Goal: Task Accomplishment & Management: Use online tool/utility

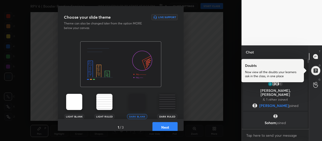
click at [167, 125] on button "Next" at bounding box center [164, 127] width 25 height 10
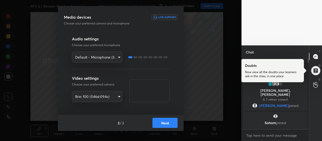
click at [166, 125] on button "Next" at bounding box center [164, 122] width 25 height 10
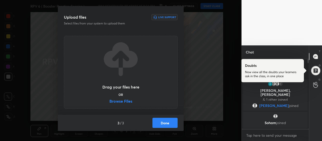
click at [126, 100] on label "Browse Files" at bounding box center [120, 101] width 23 height 5
click at [109, 100] on input "Browse Files" at bounding box center [109, 101] width 0 height 5
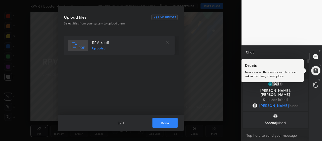
click at [158, 122] on button "Done" at bounding box center [164, 122] width 25 height 10
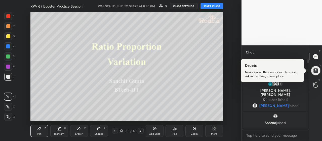
click at [211, 7] on button "START CLASS" at bounding box center [211, 6] width 23 height 6
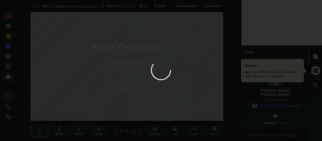
click at [6, 117] on div at bounding box center [161, 70] width 322 height 141
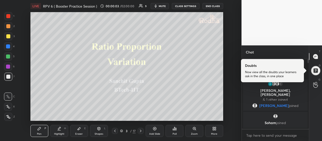
click at [9, 116] on icon at bounding box center [8, 117] width 5 height 4
click at [11, 37] on div at bounding box center [8, 36] width 8 height 8
click at [211, 130] on div "More" at bounding box center [214, 130] width 18 height 12
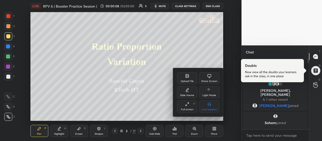
click at [188, 106] on icon at bounding box center [187, 104] width 4 height 4
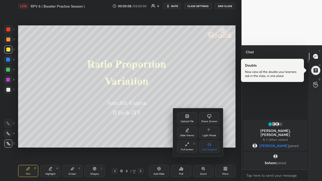
scroll to position [121, 66]
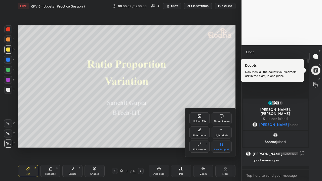
click at [224, 140] on div at bounding box center [161, 90] width 322 height 181
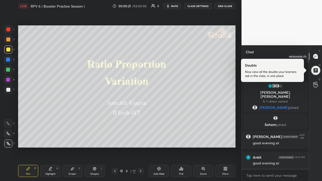
click at [318, 58] on div at bounding box center [316, 56] width 10 height 9
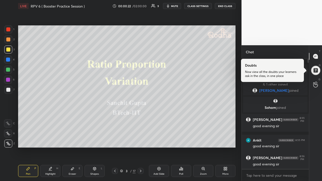
click at [316, 71] on div at bounding box center [315, 70] width 10 height 10
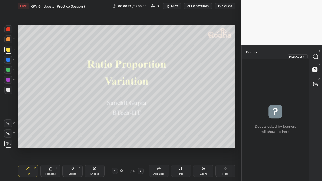
click at [315, 56] on icon at bounding box center [315, 56] width 2 height 0
type textarea "x"
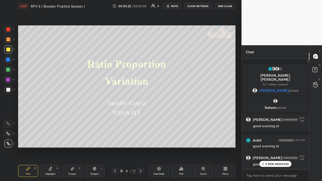
scroll to position [109, 66]
click at [274, 140] on p "5 NEW MESSAGES" at bounding box center [276, 163] width 23 height 3
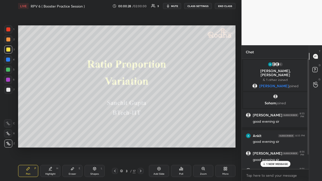
click at [277, 140] on p "1 NEW MESSAGE" at bounding box center [276, 163] width 21 height 3
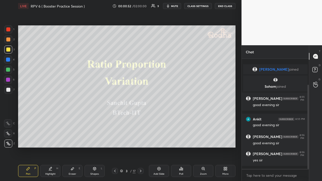
scroll to position [34, 0]
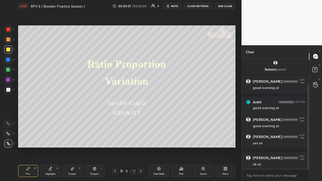
drag, startPoint x: 9, startPoint y: 39, endPoint x: 11, endPoint y: 47, distance: 7.7
click at [9, 39] on div at bounding box center [8, 39] width 4 height 4
click at [9, 50] on div at bounding box center [8, 50] width 4 height 4
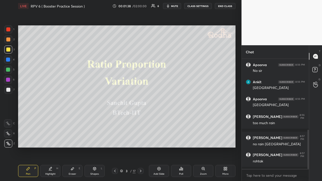
scroll to position [200, 0]
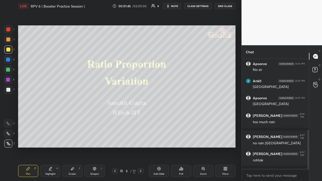
drag, startPoint x: 10, startPoint y: 40, endPoint x: 8, endPoint y: 44, distance: 5.0
click at [9, 40] on div at bounding box center [8, 39] width 4 height 4
click at [9, 48] on div at bounding box center [8, 50] width 4 height 4
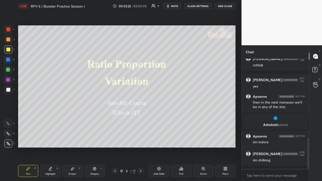
scroll to position [304, 0]
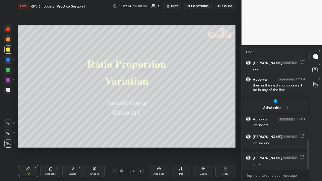
click at [10, 40] on div at bounding box center [8, 39] width 8 height 8
drag, startPoint x: 11, startPoint y: 89, endPoint x: 11, endPoint y: 86, distance: 3.0
click at [11, 89] on div at bounding box center [8, 90] width 8 height 8
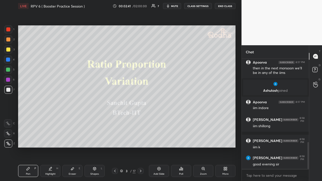
scroll to position [339, 0]
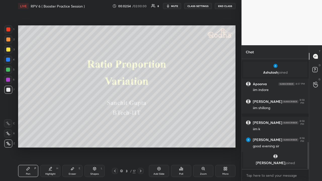
drag, startPoint x: 9, startPoint y: 49, endPoint x: 13, endPoint y: 49, distance: 3.8
click at [10, 49] on div at bounding box center [8, 50] width 8 height 8
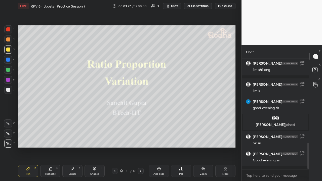
scroll to position [376, 0]
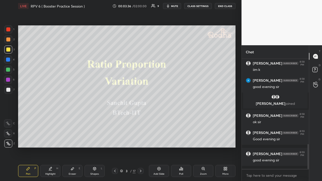
click at [140, 140] on icon at bounding box center [141, 171] width 4 height 4
click at [10, 39] on div at bounding box center [8, 39] width 4 height 4
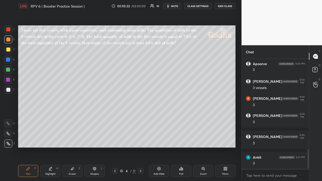
scroll to position [517, 0]
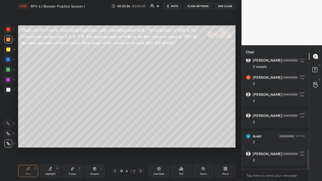
click at [91, 140] on div "Shapes L" at bounding box center [94, 171] width 20 height 12
click at [8, 68] on div at bounding box center [8, 70] width 4 height 4
click at [6, 48] on div at bounding box center [8, 50] width 8 height 8
click at [26, 140] on div "Pen P" at bounding box center [28, 171] width 20 height 12
click at [10, 89] on div at bounding box center [8, 90] width 4 height 4
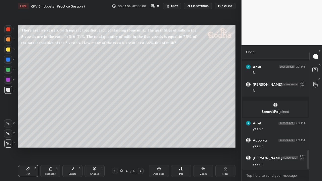
scroll to position [554, 0]
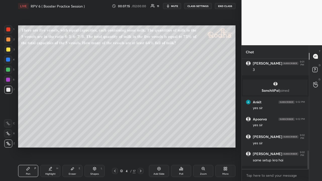
drag, startPoint x: 10, startPoint y: 40, endPoint x: 13, endPoint y: 41, distance: 3.7
click at [10, 40] on div at bounding box center [8, 39] width 4 height 4
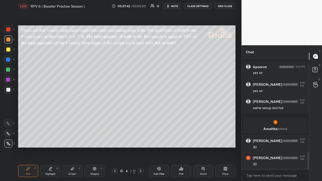
scroll to position [600, 0]
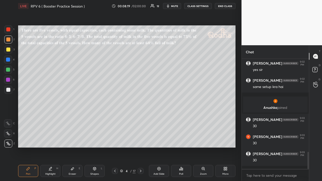
click at [10, 70] on div at bounding box center [8, 70] width 8 height 8
drag, startPoint x: 9, startPoint y: 81, endPoint x: 6, endPoint y: 82, distance: 4.0
click at [9, 81] on div at bounding box center [8, 80] width 4 height 4
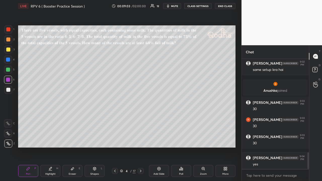
click at [9, 51] on div at bounding box center [8, 50] width 4 height 4
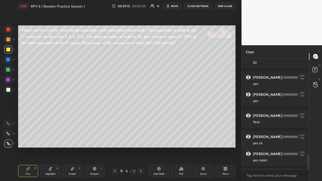
scroll to position [715, 0]
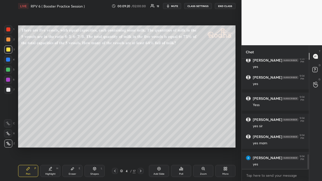
click at [142, 140] on icon at bounding box center [141, 171] width 4 height 4
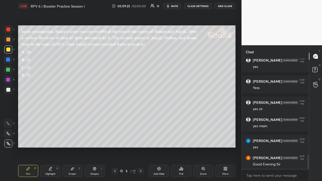
click at [180, 140] on icon at bounding box center [181, 169] width 4 height 4
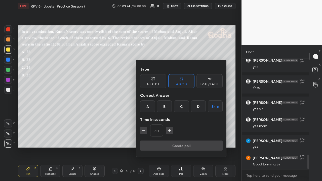
click at [166, 105] on div "B" at bounding box center [164, 106] width 15 height 12
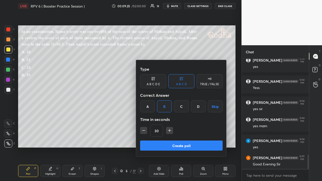
click at [168, 132] on icon "button" at bounding box center [169, 130] width 5 height 5
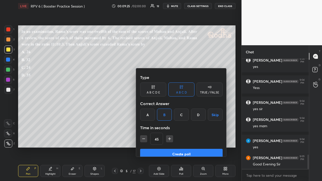
click at [168, 136] on icon "button" at bounding box center [169, 138] width 5 height 5
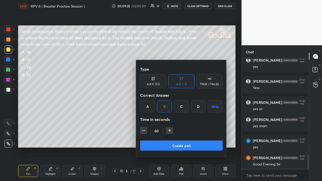
click at [168, 132] on icon "button" at bounding box center [169, 130] width 5 height 5
click at [145, 130] on icon "button" at bounding box center [143, 130] width 5 height 5
type input "90"
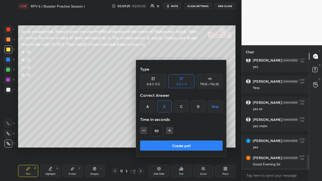
click at [169, 140] on button "Create poll" at bounding box center [181, 146] width 82 height 10
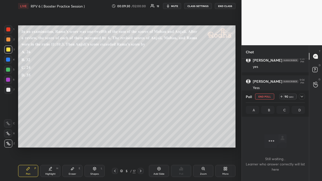
scroll to position [591, 0]
click at [304, 97] on icon at bounding box center [302, 97] width 4 height 4
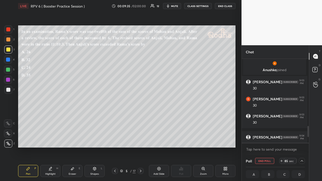
scroll to position [582, 0]
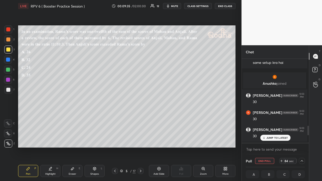
click at [301, 140] on icon at bounding box center [302, 161] width 4 height 4
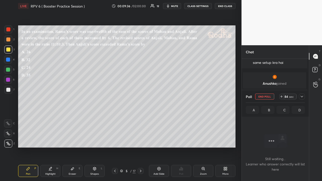
scroll to position [95, 66]
click at [302, 96] on icon at bounding box center [302, 97] width 4 height 4
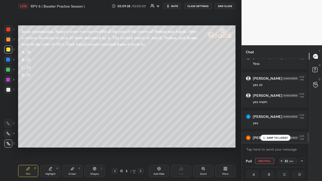
scroll to position [724, 0]
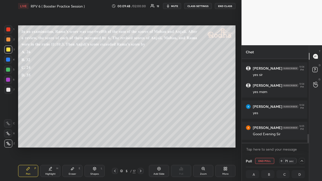
click at [9, 38] on div at bounding box center [8, 39] width 4 height 4
click at [300, 140] on icon at bounding box center [302, 161] width 4 height 4
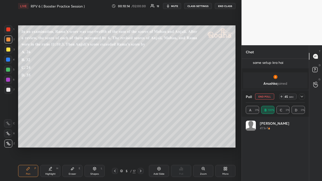
click at [303, 97] on icon at bounding box center [302, 97] width 4 height 4
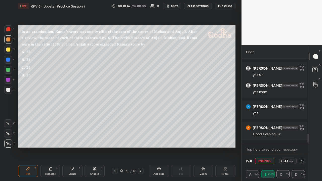
click at [300, 140] on icon at bounding box center [302, 161] width 4 height 4
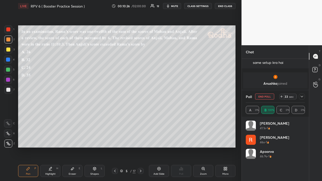
click at [301, 99] on div at bounding box center [302, 97] width 6 height 6
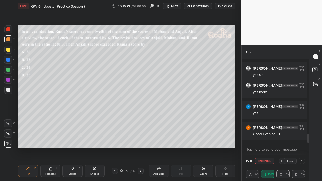
click at [300, 140] on icon at bounding box center [302, 161] width 4 height 4
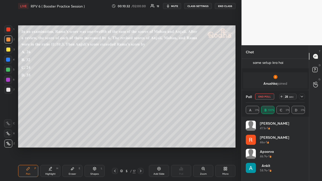
click at [303, 96] on icon at bounding box center [302, 97] width 3 height 2
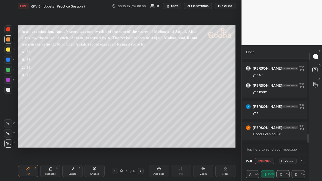
click at [301, 140] on icon at bounding box center [302, 161] width 3 height 2
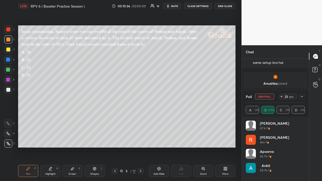
click at [299, 94] on div at bounding box center [302, 97] width 6 height 6
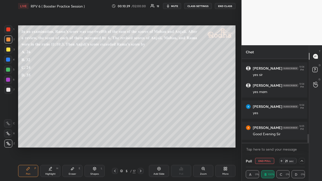
click at [301, 140] on icon at bounding box center [302, 161] width 3 height 2
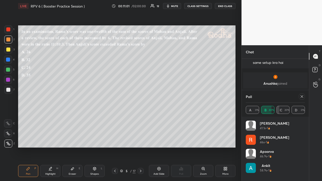
click at [303, 96] on icon at bounding box center [302, 97] width 4 height 4
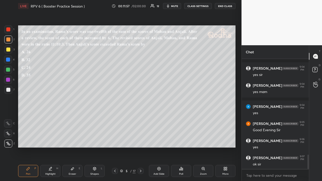
click at [9, 70] on div at bounding box center [8, 70] width 4 height 4
drag, startPoint x: 8, startPoint y: 50, endPoint x: 7, endPoint y: 53, distance: 3.6
click at [8, 50] on div at bounding box center [8, 50] width 4 height 4
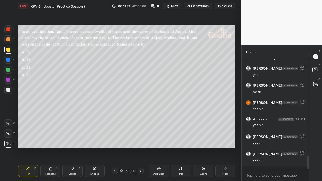
scroll to position [823, 0]
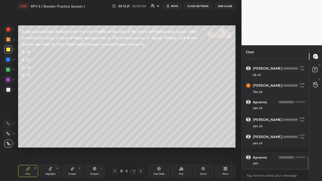
click at [142, 140] on icon at bounding box center [141, 171] width 4 height 4
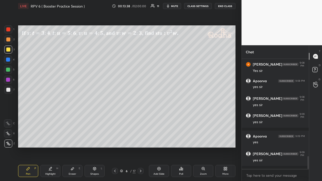
drag, startPoint x: 8, startPoint y: 40, endPoint x: 12, endPoint y: 46, distance: 6.6
click at [9, 41] on div at bounding box center [8, 39] width 4 height 4
click at [9, 50] on div at bounding box center [8, 50] width 4 height 4
drag, startPoint x: 8, startPoint y: 39, endPoint x: 9, endPoint y: 42, distance: 3.8
click at [8, 39] on div at bounding box center [8, 39] width 4 height 4
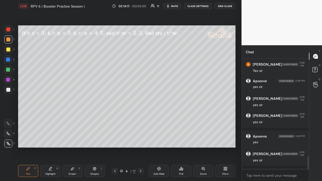
drag, startPoint x: 10, startPoint y: 48, endPoint x: 17, endPoint y: 50, distance: 7.3
click at [10, 48] on div at bounding box center [8, 50] width 4 height 4
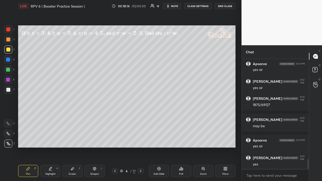
scroll to position [1120, 0]
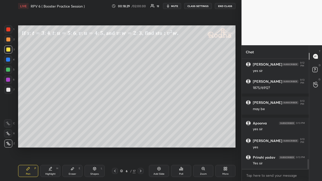
click at [71, 140] on icon at bounding box center [72, 169] width 4 height 4
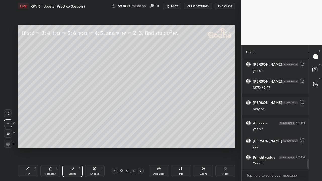
drag, startPoint x: 30, startPoint y: 170, endPoint x: 32, endPoint y: 166, distance: 4.6
click at [30, 140] on div "Pen P" at bounding box center [28, 171] width 20 height 12
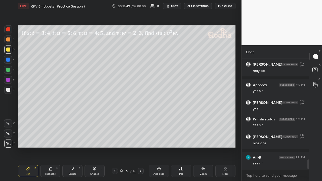
scroll to position [1175, 0]
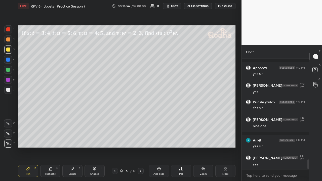
click at [9, 41] on div at bounding box center [8, 39] width 4 height 4
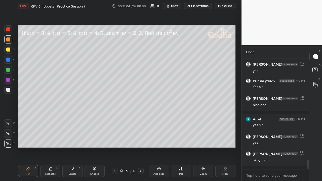
drag, startPoint x: 8, startPoint y: 68, endPoint x: 16, endPoint y: 66, distance: 8.3
click at [8, 68] on div at bounding box center [8, 70] width 4 height 4
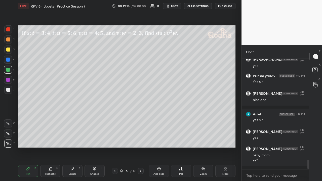
drag, startPoint x: 9, startPoint y: 50, endPoint x: 11, endPoint y: 52, distance: 2.7
click at [9, 51] on div at bounding box center [8, 50] width 4 height 4
drag, startPoint x: 9, startPoint y: 40, endPoint x: 15, endPoint y: 51, distance: 11.9
click at [9, 40] on div at bounding box center [8, 39] width 4 height 4
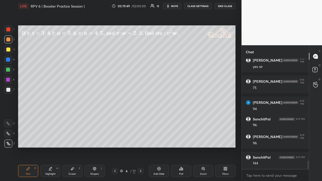
scroll to position [1392, 0]
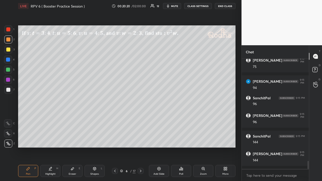
drag, startPoint x: 8, startPoint y: 49, endPoint x: 10, endPoint y: 57, distance: 7.9
click at [8, 50] on div at bounding box center [8, 50] width 4 height 4
click at [8, 90] on div at bounding box center [8, 90] width 4 height 4
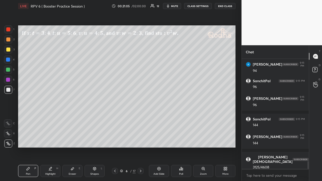
scroll to position [1426, 0]
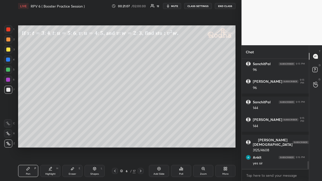
click at [160, 140] on icon at bounding box center [158, 168] width 3 height 3
drag, startPoint x: 9, startPoint y: 30, endPoint x: 17, endPoint y: 32, distance: 9.2
click at [8, 31] on div at bounding box center [8, 29] width 4 height 4
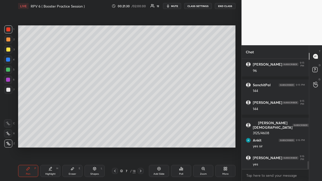
click at [115, 140] on icon at bounding box center [115, 171] width 4 height 4
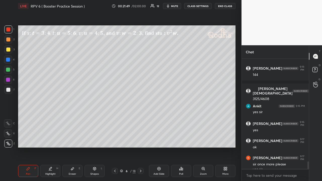
scroll to position [1483, 0]
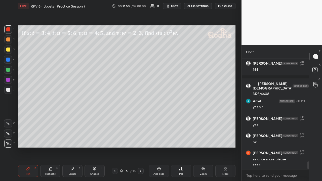
click at [10, 47] on div at bounding box center [8, 50] width 8 height 8
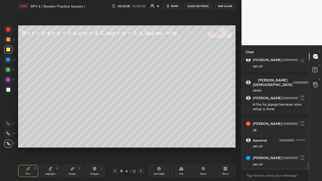
scroll to position [1649, 0]
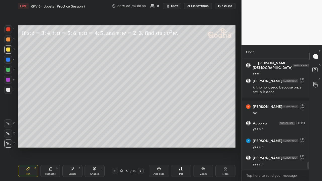
click at [9, 29] on div at bounding box center [8, 29] width 4 height 4
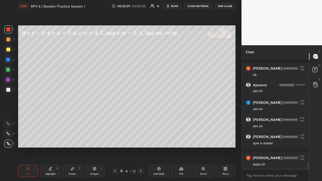
scroll to position [1708, 0]
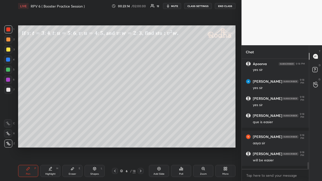
click at [10, 49] on div at bounding box center [8, 50] width 4 height 4
click at [141, 140] on icon at bounding box center [141, 171] width 4 height 4
click at [142, 140] on icon at bounding box center [141, 171] width 4 height 4
click at [9, 41] on div at bounding box center [8, 39] width 4 height 4
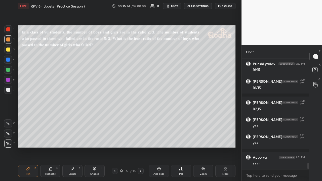
scroll to position [1896, 0]
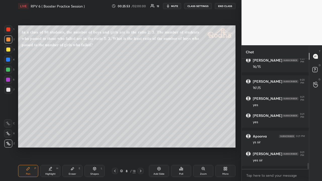
click at [11, 52] on div at bounding box center [8, 50] width 8 height 8
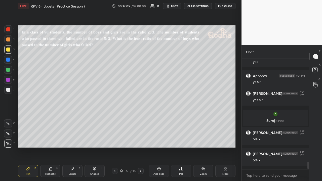
scroll to position [1565, 0]
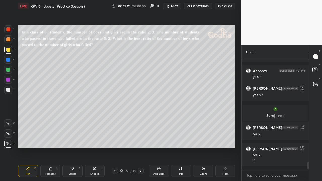
drag, startPoint x: 10, startPoint y: 70, endPoint x: 15, endPoint y: 72, distance: 5.9
click at [9, 70] on div at bounding box center [8, 70] width 4 height 4
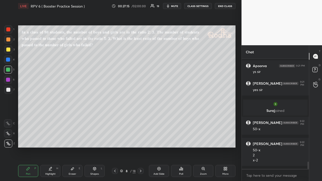
scroll to position [1587, 0]
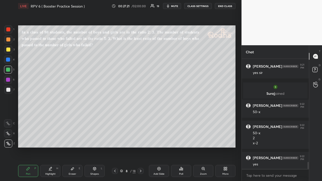
click at [9, 41] on div at bounding box center [8, 39] width 4 height 4
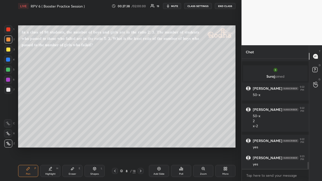
click at [10, 30] on div at bounding box center [8, 29] width 4 height 4
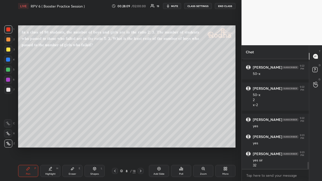
scroll to position [1631, 0]
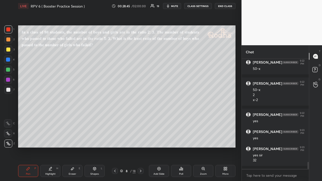
click at [9, 48] on div at bounding box center [8, 50] width 4 height 4
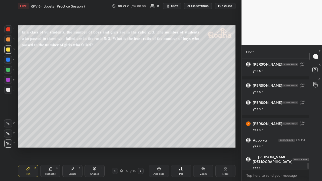
scroll to position [1814, 0]
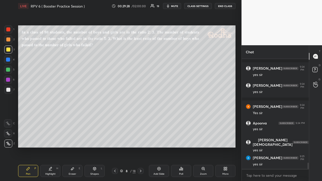
click at [141, 140] on icon at bounding box center [141, 171] width 4 height 4
click at [11, 40] on div at bounding box center [8, 39] width 8 height 8
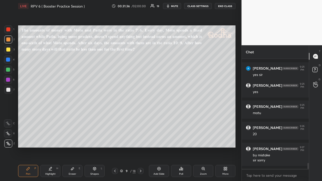
scroll to position [1924, 0]
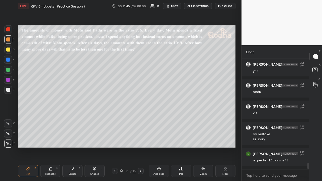
click at [9, 50] on div at bounding box center [8, 50] width 4 height 4
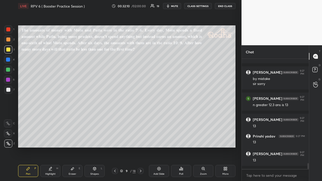
scroll to position [1997, 0]
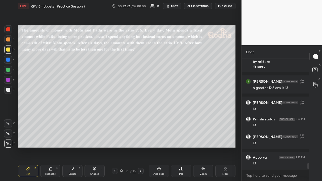
click at [115, 140] on icon at bounding box center [115, 171] width 4 height 4
click at [140, 140] on icon at bounding box center [141, 171] width 4 height 4
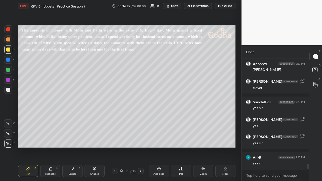
scroll to position [2205, 0]
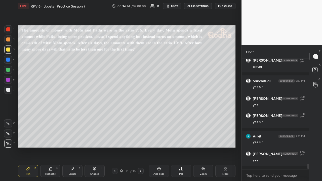
drag, startPoint x: 9, startPoint y: 40, endPoint x: 12, endPoint y: 46, distance: 6.7
click at [9, 40] on div at bounding box center [8, 39] width 4 height 4
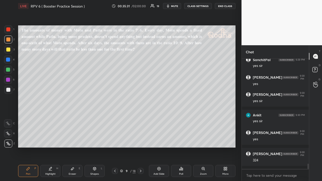
click at [9, 50] on div at bounding box center [8, 50] width 4 height 4
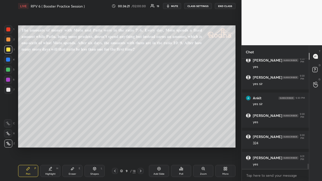
drag, startPoint x: 11, startPoint y: 30, endPoint x: 11, endPoint y: 35, distance: 4.8
click at [11, 30] on div at bounding box center [8, 29] width 8 height 8
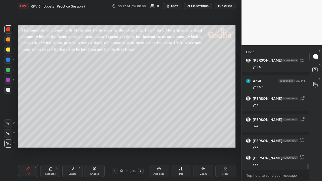
click at [9, 69] on div at bounding box center [8, 70] width 4 height 4
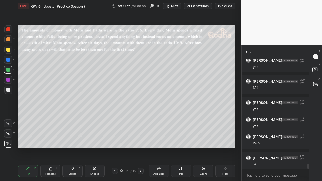
scroll to position [2320, 0]
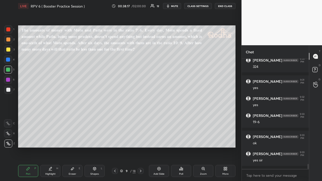
click at [8, 49] on div at bounding box center [8, 50] width 4 height 4
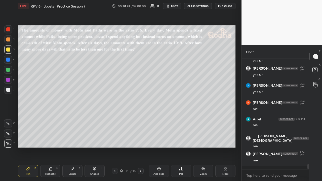
scroll to position [2460, 0]
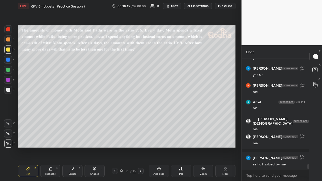
click at [141, 140] on icon at bounding box center [141, 171] width 4 height 4
click at [181, 140] on div "Poll" at bounding box center [181, 174] width 4 height 3
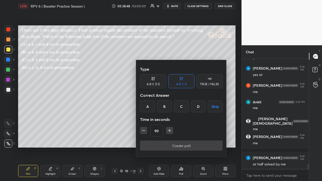
click at [165, 105] on div "B" at bounding box center [164, 106] width 15 height 12
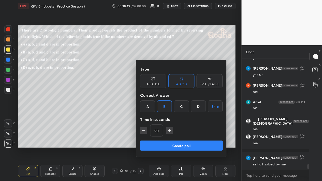
click at [177, 140] on button "Create poll" at bounding box center [181, 146] width 82 height 10
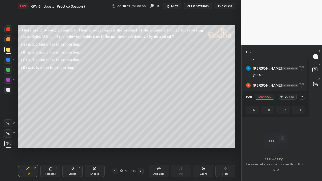
scroll to position [95, 66]
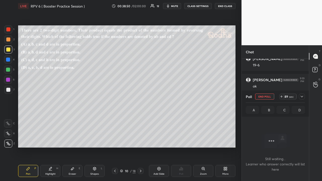
click at [300, 97] on icon at bounding box center [302, 97] width 4 height 4
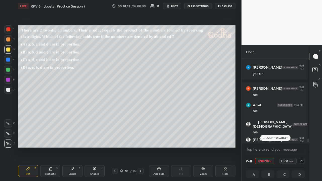
scroll to position [2185, 0]
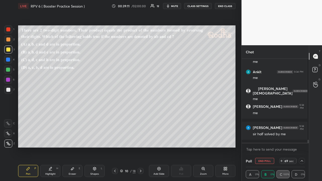
click at [302, 140] on icon at bounding box center [302, 161] width 4 height 4
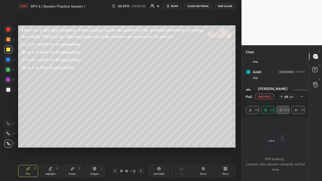
scroll to position [2054, 0]
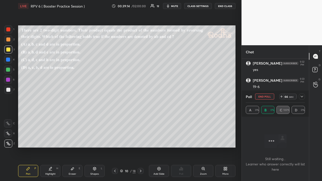
click at [304, 96] on div at bounding box center [302, 97] width 6 height 6
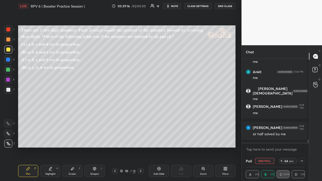
click at [301, 140] on icon at bounding box center [302, 161] width 3 height 2
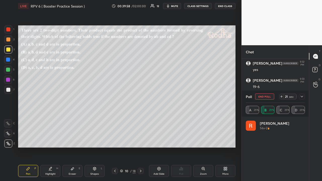
click at [303, 97] on icon at bounding box center [302, 97] width 4 height 4
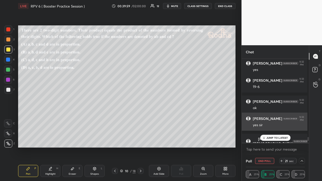
scroll to position [0, 0]
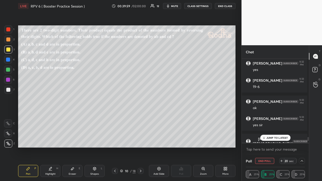
click at [279, 138] on p "JUMP TO LATEST" at bounding box center [277, 137] width 22 height 3
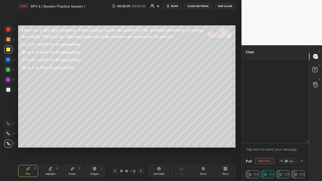
scroll to position [2193, 0]
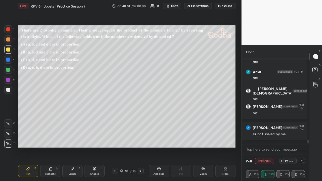
click at [301, 140] on icon at bounding box center [302, 161] width 4 height 4
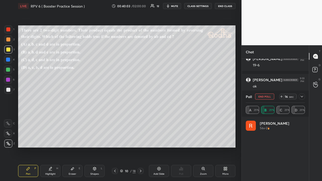
click at [10, 40] on div at bounding box center [8, 39] width 8 height 8
click at [304, 99] on div at bounding box center [302, 97] width 6 height 6
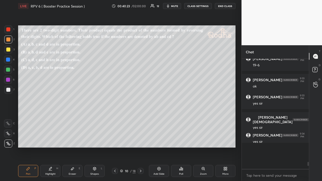
scroll to position [2, 2]
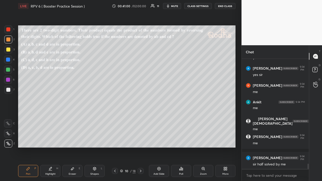
click at [9, 51] on div at bounding box center [8, 50] width 4 height 4
drag, startPoint x: 116, startPoint y: 170, endPoint x: 116, endPoint y: 167, distance: 2.8
click at [116, 140] on icon at bounding box center [115, 171] width 4 height 4
drag, startPoint x: 141, startPoint y: 172, endPoint x: 142, endPoint y: 167, distance: 4.6
click at [142, 140] on icon at bounding box center [141, 171] width 4 height 4
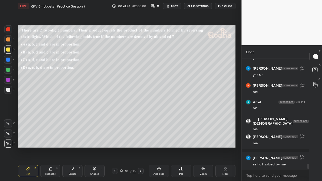
click at [115, 140] on icon at bounding box center [115, 171] width 4 height 4
click at [142, 140] on icon at bounding box center [141, 171] width 4 height 4
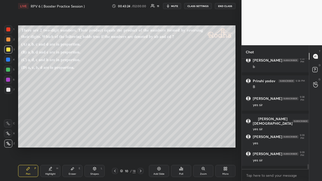
scroll to position [2432, 0]
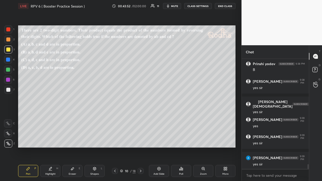
click at [10, 40] on div at bounding box center [8, 39] width 8 height 8
click at [116, 140] on icon at bounding box center [115, 171] width 4 height 4
click at [140, 140] on div at bounding box center [141, 171] width 6 height 6
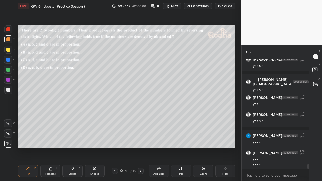
scroll to position [2471, 0]
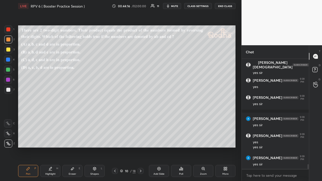
click at [114, 140] on icon at bounding box center [115, 171] width 4 height 4
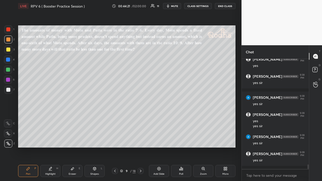
scroll to position [2513, 0]
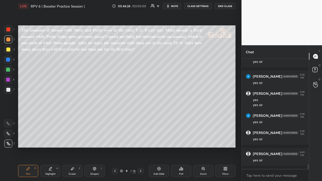
drag, startPoint x: 140, startPoint y: 171, endPoint x: 149, endPoint y: 154, distance: 19.4
click at [140, 140] on icon at bounding box center [141, 171] width 4 height 4
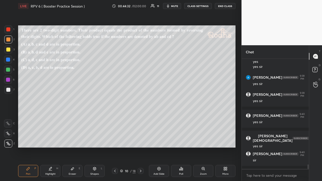
scroll to position [2556, 0]
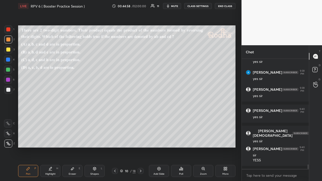
click at [140, 140] on icon at bounding box center [141, 171] width 4 height 4
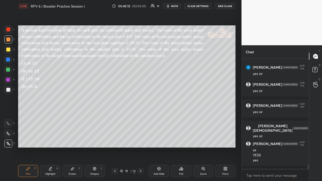
click at [140, 140] on icon at bounding box center [141, 171] width 4 height 4
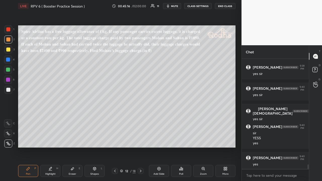
scroll to position [2596, 0]
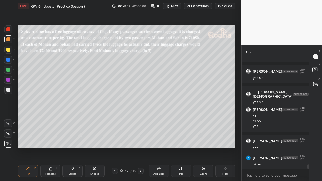
drag, startPoint x: 114, startPoint y: 171, endPoint x: 122, endPoint y: 153, distance: 19.5
click at [114, 140] on icon at bounding box center [115, 171] width 4 height 4
click at [140, 140] on icon at bounding box center [141, 171] width 4 height 4
click at [10, 51] on div at bounding box center [8, 50] width 4 height 4
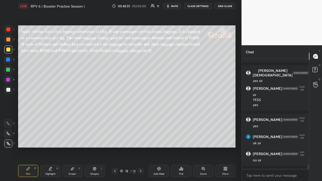
scroll to position [2622, 0]
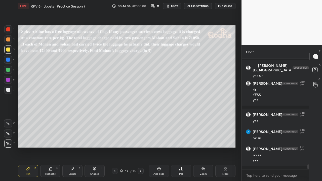
click at [8, 41] on div at bounding box center [8, 39] width 4 height 4
click at [10, 51] on div at bounding box center [8, 50] width 4 height 4
click at [9, 41] on div at bounding box center [8, 39] width 8 height 8
click at [9, 50] on div at bounding box center [8, 50] width 4 height 4
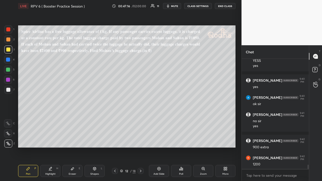
scroll to position [2673, 0]
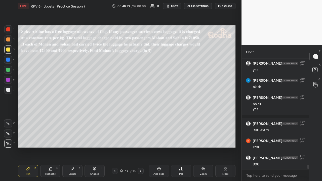
click at [7, 42] on div at bounding box center [8, 39] width 8 height 8
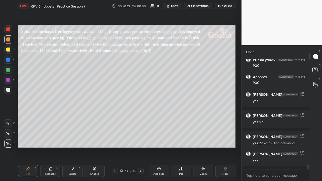
scroll to position [2868, 0]
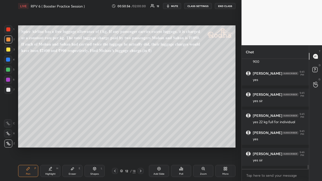
click at [10, 51] on div at bounding box center [8, 50] width 4 height 4
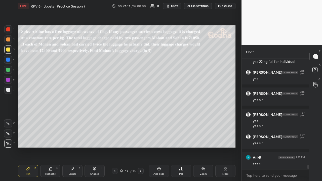
scroll to position [2946, 0]
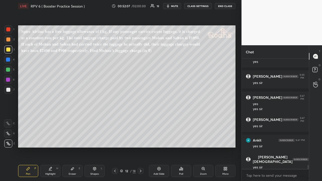
drag, startPoint x: 9, startPoint y: 42, endPoint x: 5, endPoint y: 46, distance: 5.7
click at [9, 42] on div at bounding box center [8, 39] width 8 height 8
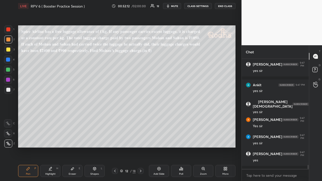
scroll to position [3018, 0]
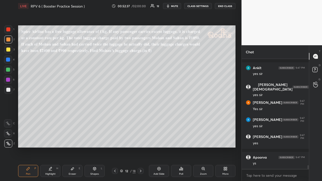
click at [9, 50] on div at bounding box center [8, 50] width 4 height 4
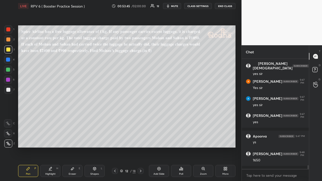
drag, startPoint x: 10, startPoint y: 40, endPoint x: 14, endPoint y: 47, distance: 8.0
click at [11, 40] on div at bounding box center [8, 39] width 8 height 8
click at [10, 50] on div at bounding box center [8, 50] width 4 height 4
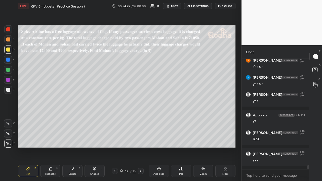
drag, startPoint x: 8, startPoint y: 40, endPoint x: 15, endPoint y: 45, distance: 8.4
click at [8, 42] on div at bounding box center [8, 39] width 8 height 8
click at [9, 78] on div at bounding box center [8, 80] width 4 height 4
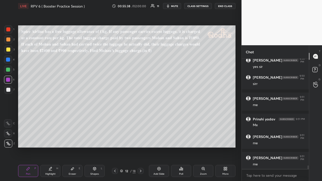
scroll to position [3290, 0]
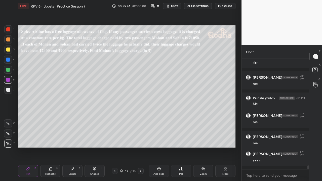
click at [141, 140] on icon at bounding box center [141, 171] width 2 height 3
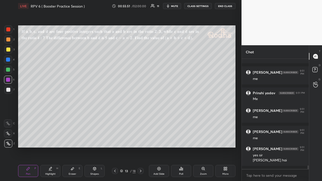
click at [10, 50] on div at bounding box center [8, 50] width 8 height 8
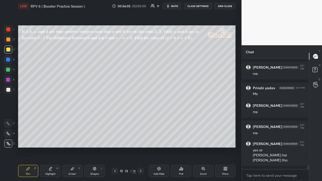
scroll to position [3317, 0]
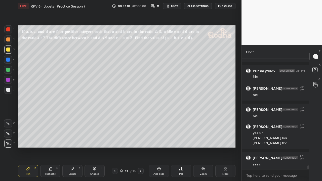
click at [9, 40] on div at bounding box center [8, 39] width 4 height 4
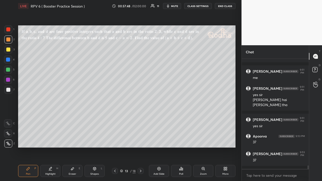
scroll to position [3372, 0]
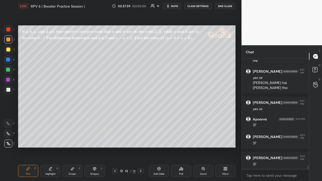
drag, startPoint x: 9, startPoint y: 51, endPoint x: 12, endPoint y: 51, distance: 3.0
click at [9, 51] on div at bounding box center [8, 50] width 4 height 4
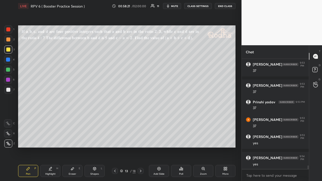
scroll to position [3462, 0]
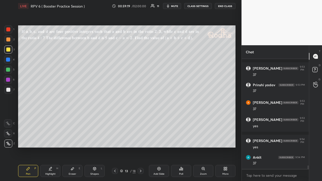
click at [159, 140] on icon at bounding box center [159, 169] width 4 height 4
click at [7, 30] on div at bounding box center [8, 29] width 4 height 4
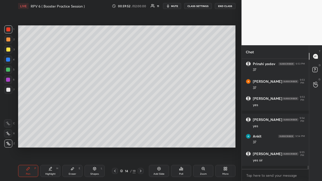
scroll to position [3500, 0]
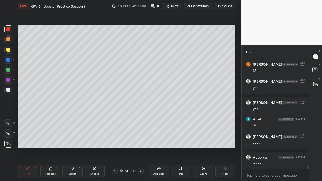
click at [9, 40] on div at bounding box center [8, 39] width 4 height 4
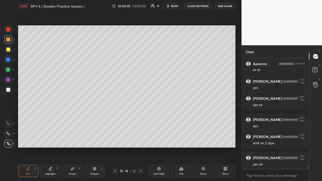
scroll to position [3670, 0]
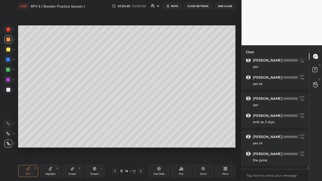
click at [117, 140] on div at bounding box center [115, 171] width 6 height 6
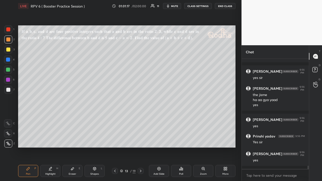
scroll to position [3752, 0]
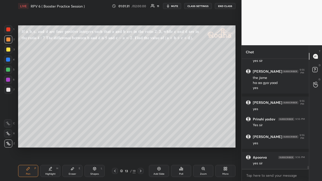
click at [10, 70] on div at bounding box center [8, 70] width 4 height 4
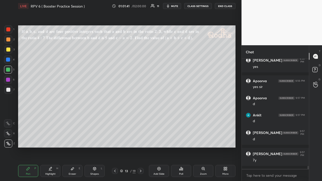
scroll to position [3846, 0]
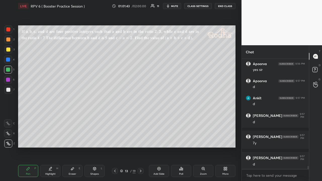
drag, startPoint x: 141, startPoint y: 170, endPoint x: 146, endPoint y: 161, distance: 11.0
click at [141, 140] on icon at bounding box center [141, 171] width 2 height 3
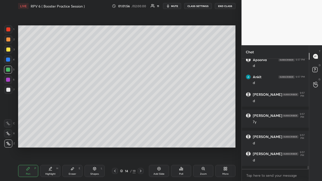
click at [115, 140] on icon at bounding box center [115, 171] width 4 height 4
drag, startPoint x: 142, startPoint y: 172, endPoint x: 137, endPoint y: 161, distance: 11.5
click at [142, 140] on icon at bounding box center [141, 171] width 4 height 4
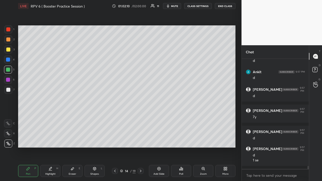
drag, startPoint x: 7, startPoint y: 80, endPoint x: 12, endPoint y: 81, distance: 5.3
click at [7, 80] on div at bounding box center [8, 80] width 4 height 4
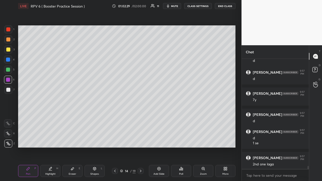
scroll to position [3906, 0]
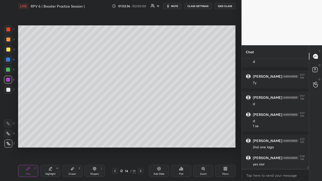
click at [116, 140] on icon at bounding box center [115, 171] width 4 height 4
click at [9, 51] on div at bounding box center [8, 50] width 4 height 4
click at [10, 40] on div at bounding box center [8, 39] width 4 height 4
drag, startPoint x: 8, startPoint y: 51, endPoint x: 12, endPoint y: 60, distance: 9.8
click at [9, 51] on div at bounding box center [8, 50] width 4 height 4
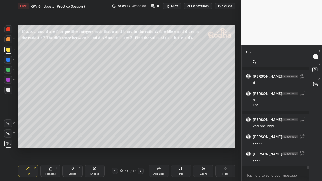
scroll to position [3945, 0]
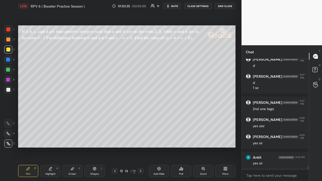
click at [11, 41] on div at bounding box center [8, 39] width 8 height 8
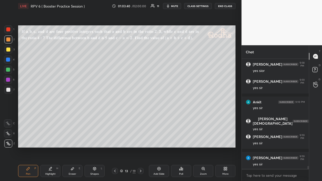
scroll to position [4017, 0]
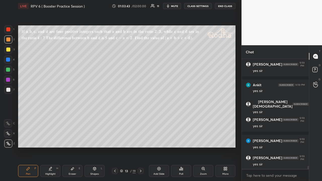
click at [159, 140] on icon at bounding box center [159, 169] width 2 height 2
drag, startPoint x: 9, startPoint y: 29, endPoint x: 17, endPoint y: 30, distance: 8.6
click at [9, 29] on div at bounding box center [8, 29] width 4 height 4
click at [8, 49] on div at bounding box center [8, 50] width 4 height 4
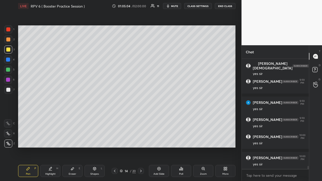
scroll to position [4076, 0]
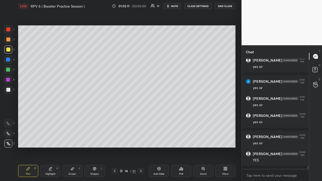
click at [11, 39] on div at bounding box center [8, 39] width 8 height 8
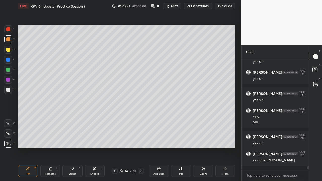
scroll to position [4125, 0]
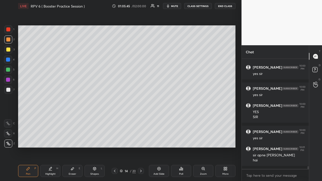
click at [9, 49] on div at bounding box center [8, 50] width 4 height 4
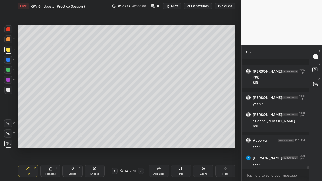
scroll to position [4201, 0]
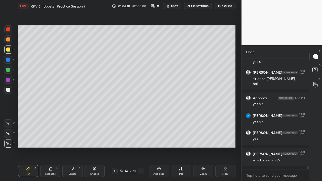
click at [115, 140] on icon at bounding box center [115, 171] width 4 height 4
click at [116, 140] on icon at bounding box center [115, 171] width 4 height 4
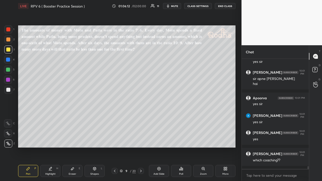
click at [116, 140] on div at bounding box center [115, 171] width 6 height 6
click at [140, 140] on icon at bounding box center [141, 171] width 4 height 4
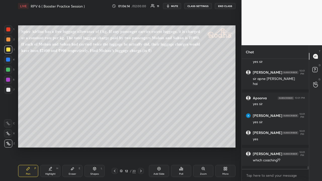
click at [140, 140] on icon at bounding box center [141, 171] width 4 height 4
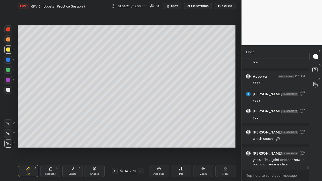
click at [141, 140] on icon at bounding box center [141, 171] width 4 height 4
click at [115, 140] on icon at bounding box center [115, 171] width 4 height 4
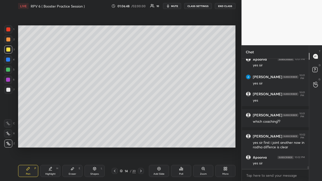
scroll to position [4261, 0]
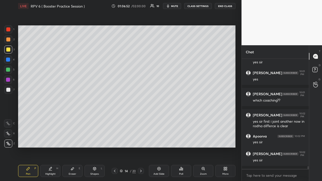
click at [9, 41] on div at bounding box center [8, 39] width 4 height 4
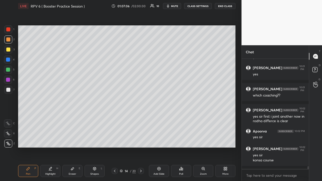
scroll to position [4271, 0]
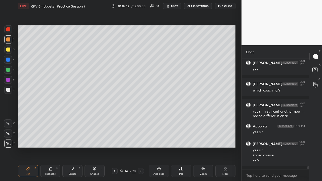
drag, startPoint x: 9, startPoint y: 49, endPoint x: 11, endPoint y: 53, distance: 4.5
click at [9, 49] on div at bounding box center [8, 50] width 4 height 4
drag, startPoint x: 10, startPoint y: 70, endPoint x: 10, endPoint y: 64, distance: 5.6
click at [10, 70] on div at bounding box center [8, 70] width 4 height 4
click at [9, 30] on div at bounding box center [8, 29] width 4 height 4
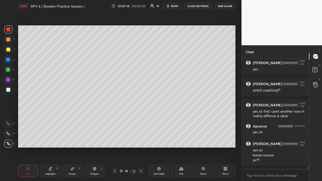
drag, startPoint x: 9, startPoint y: 38, endPoint x: 10, endPoint y: 42, distance: 4.8
click at [9, 38] on div at bounding box center [8, 39] width 4 height 4
drag, startPoint x: 10, startPoint y: 51, endPoint x: 17, endPoint y: 56, distance: 9.7
click at [10, 51] on div at bounding box center [8, 50] width 4 height 4
click at [141, 140] on icon at bounding box center [141, 171] width 4 height 4
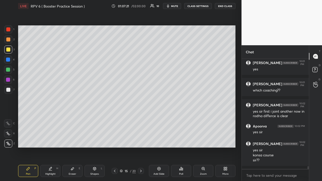
click at [140, 140] on icon at bounding box center [141, 171] width 2 height 3
click at [114, 140] on icon at bounding box center [115, 171] width 4 height 4
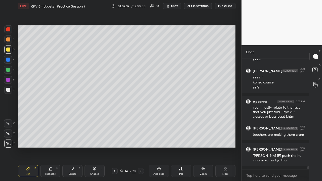
scroll to position [4365, 0]
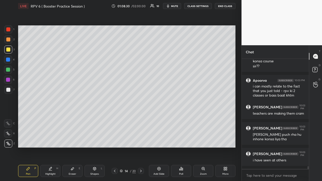
click at [141, 140] on icon at bounding box center [141, 171] width 4 height 4
click at [142, 140] on icon at bounding box center [141, 171] width 4 height 4
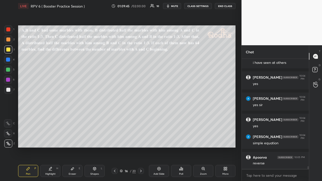
scroll to position [4484, 0]
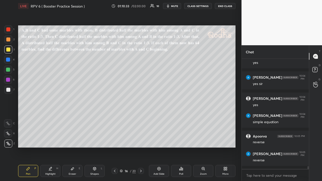
click at [10, 40] on div at bounding box center [8, 39] width 4 height 4
click at [9, 49] on div at bounding box center [8, 50] width 4 height 4
click at [9, 41] on div at bounding box center [8, 39] width 4 height 4
click at [9, 40] on div at bounding box center [8, 39] width 4 height 4
drag, startPoint x: 8, startPoint y: 49, endPoint x: 8, endPoint y: 57, distance: 7.5
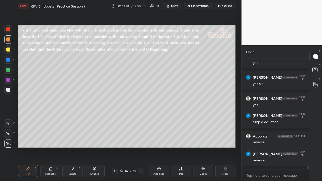
click at [8, 50] on div at bounding box center [8, 50] width 4 height 4
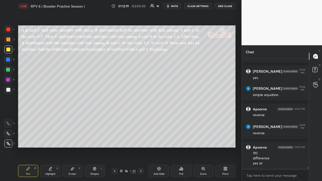
scroll to position [4532, 0]
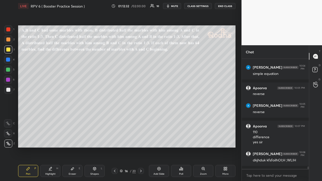
click at [9, 39] on div at bounding box center [8, 39] width 4 height 4
click at [9, 49] on div at bounding box center [8, 50] width 4 height 4
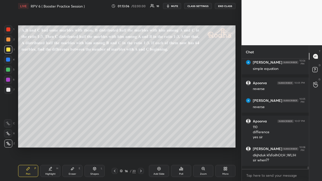
click at [9, 41] on div at bounding box center [8, 39] width 4 height 4
click at [9, 50] on div at bounding box center [8, 50] width 4 height 4
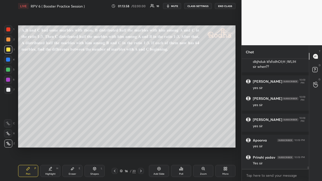
scroll to position [4648, 0]
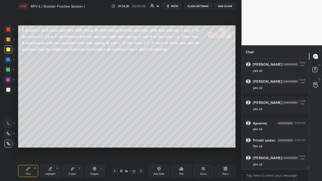
click at [9, 40] on div at bounding box center [8, 39] width 4 height 4
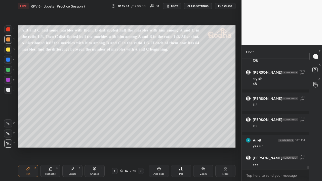
scroll to position [4042, 0]
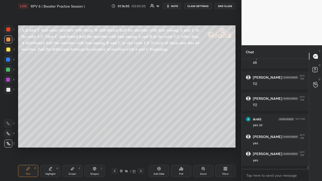
drag, startPoint x: 8, startPoint y: 70, endPoint x: 16, endPoint y: 76, distance: 10.5
click at [8, 69] on div at bounding box center [8, 70] width 4 height 4
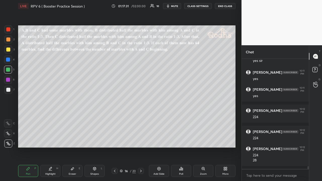
scroll to position [4128, 0]
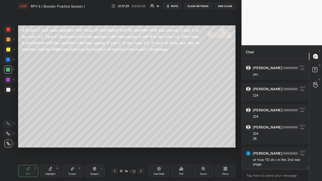
drag, startPoint x: 72, startPoint y: 169, endPoint x: 91, endPoint y: 151, distance: 26.7
click at [72, 140] on icon at bounding box center [72, 168] width 3 height 3
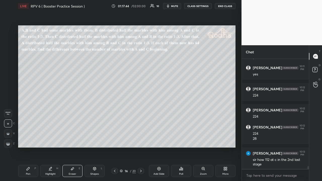
click at [26, 140] on div "Pen P" at bounding box center [28, 171] width 20 height 12
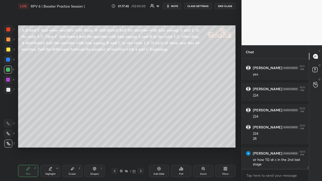
scroll to position [4149, 0]
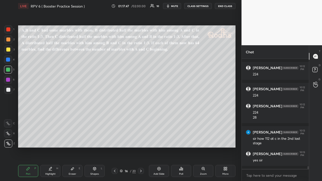
click at [9, 50] on div at bounding box center [8, 50] width 4 height 4
click at [70, 140] on icon at bounding box center [72, 169] width 4 height 4
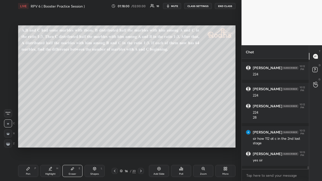
click at [26, 140] on div "Pen P" at bounding box center [28, 171] width 20 height 12
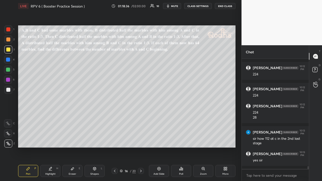
click at [9, 40] on div at bounding box center [8, 39] width 4 height 4
click at [9, 30] on div at bounding box center [8, 29] width 4 height 4
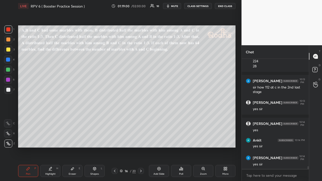
scroll to position [4217, 0]
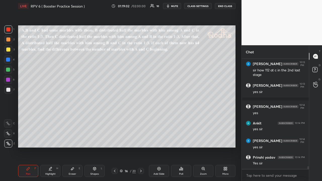
click at [10, 90] on div at bounding box center [8, 90] width 4 height 4
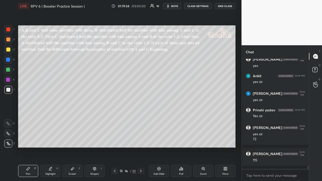
scroll to position [4269, 0]
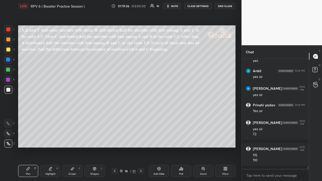
drag, startPoint x: 9, startPoint y: 40, endPoint x: 14, endPoint y: 59, distance: 18.7
click at [9, 42] on div at bounding box center [8, 39] width 8 height 8
drag, startPoint x: 9, startPoint y: 30, endPoint x: 9, endPoint y: 37, distance: 6.3
click at [9, 31] on div at bounding box center [8, 29] width 4 height 4
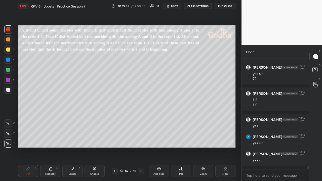
scroll to position [4359, 0]
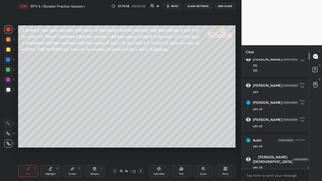
click at [142, 140] on icon at bounding box center [141, 171] width 4 height 4
click at [181, 140] on div "Poll" at bounding box center [181, 171] width 20 height 12
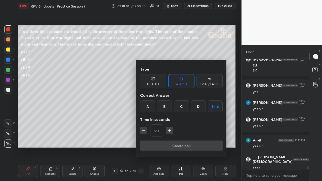
drag, startPoint x: 184, startPoint y: 105, endPoint x: 186, endPoint y: 111, distance: 7.1
click at [184, 105] on div "C" at bounding box center [181, 106] width 15 height 12
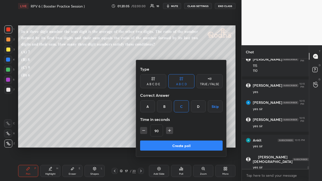
scroll to position [4380, 0]
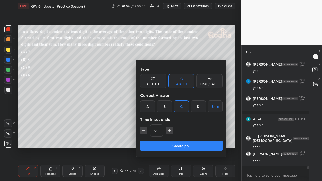
click at [184, 140] on button "Create poll" at bounding box center [181, 146] width 82 height 10
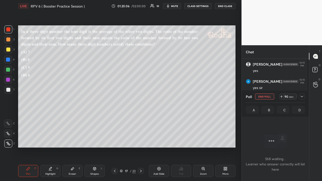
scroll to position [82, 66]
click at [9, 52] on div at bounding box center [8, 50] width 8 height 8
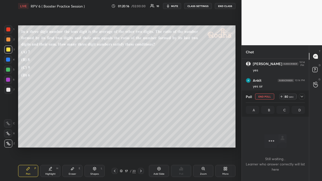
click at [300, 95] on icon at bounding box center [302, 97] width 4 height 4
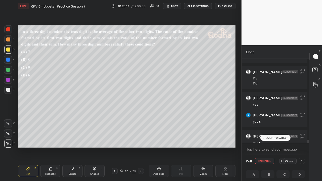
scroll to position [4205, 0]
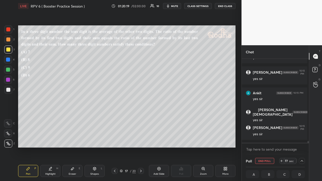
click at [301, 140] on icon at bounding box center [302, 161] width 4 height 4
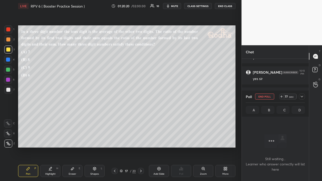
scroll to position [4015, 0]
click at [302, 96] on icon at bounding box center [302, 97] width 4 height 4
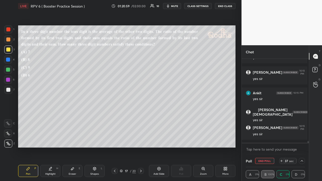
click at [301, 140] on icon at bounding box center [302, 161] width 3 height 2
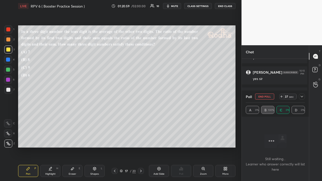
scroll to position [2, 2]
click at [303, 95] on icon at bounding box center [302, 97] width 4 height 4
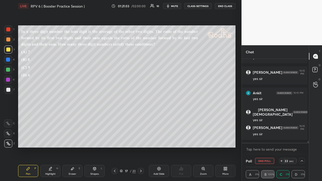
click at [300, 140] on icon at bounding box center [302, 161] width 4 height 4
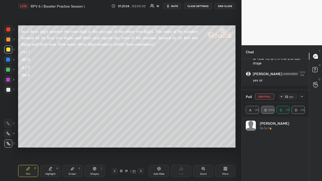
click at [301, 96] on icon at bounding box center [302, 97] width 4 height 4
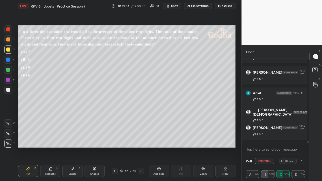
click at [300, 140] on icon at bounding box center [302, 161] width 4 height 4
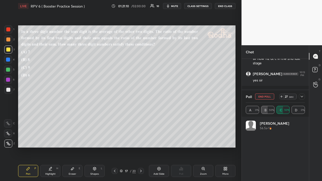
click at [301, 96] on icon at bounding box center [302, 97] width 3 height 2
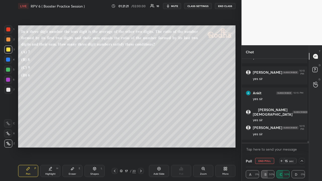
click at [300, 140] on icon at bounding box center [302, 161] width 4 height 4
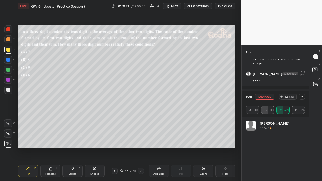
click at [303, 96] on icon at bounding box center [302, 97] width 4 height 4
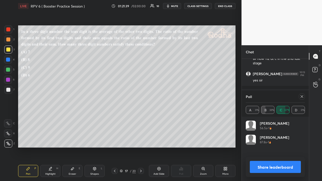
click at [302, 94] on div at bounding box center [302, 97] width 6 height 6
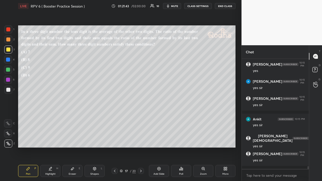
click at [7, 40] on div at bounding box center [8, 39] width 4 height 4
click at [9, 51] on div at bounding box center [8, 50] width 4 height 4
drag, startPoint x: 10, startPoint y: 41, endPoint x: 9, endPoint y: 45, distance: 4.1
click at [10, 41] on div at bounding box center [8, 39] width 4 height 4
click at [9, 49] on div at bounding box center [8, 50] width 4 height 4
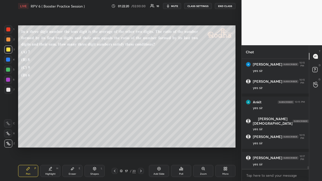
drag, startPoint x: 159, startPoint y: 168, endPoint x: 156, endPoint y: 160, distance: 8.5
click at [159, 140] on icon at bounding box center [159, 169] width 2 height 2
click at [9, 30] on div at bounding box center [8, 29] width 4 height 4
click at [73, 140] on icon at bounding box center [72, 169] width 4 height 4
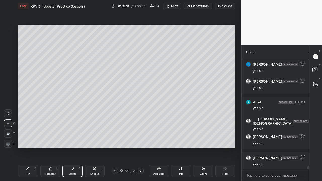
click at [29, 140] on icon at bounding box center [28, 169] width 4 height 4
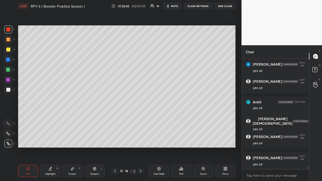
click at [71, 140] on icon at bounding box center [72, 169] width 4 height 4
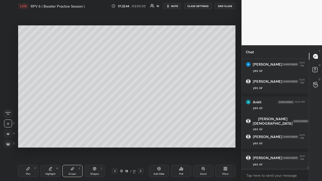
click at [27, 140] on icon at bounding box center [28, 169] width 4 height 4
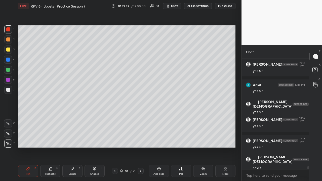
scroll to position [4230, 0]
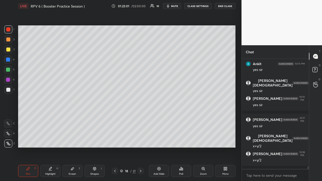
click at [9, 50] on div at bounding box center [8, 50] width 4 height 4
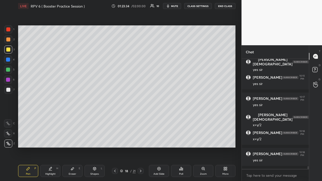
drag, startPoint x: 9, startPoint y: 39, endPoint x: 16, endPoint y: 42, distance: 7.6
click at [10, 40] on div at bounding box center [8, 39] width 4 height 4
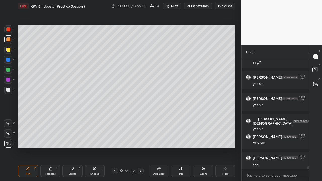
scroll to position [4333, 0]
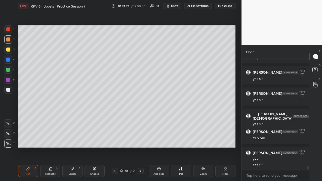
drag, startPoint x: 9, startPoint y: 51, endPoint x: 15, endPoint y: 54, distance: 6.7
click at [9, 51] on div at bounding box center [8, 50] width 4 height 4
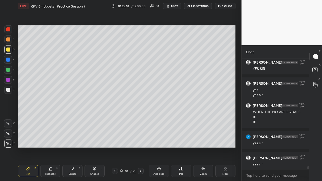
scroll to position [4423, 0]
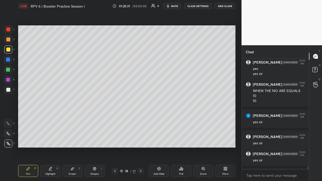
click at [116, 140] on icon at bounding box center [115, 171] width 4 height 4
drag, startPoint x: 8, startPoint y: 39, endPoint x: 16, endPoint y: 46, distance: 10.2
click at [9, 40] on div at bounding box center [8, 39] width 4 height 4
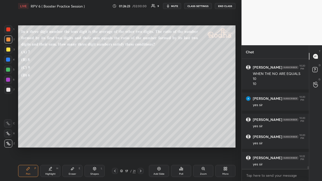
scroll to position [4462, 0]
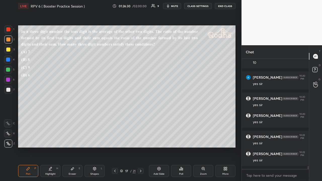
click at [115, 140] on icon at bounding box center [115, 171] width 4 height 4
click at [116, 140] on icon at bounding box center [115, 171] width 4 height 4
click at [117, 140] on icon at bounding box center [115, 171] width 4 height 4
click at [117, 140] on div at bounding box center [115, 171] width 6 height 6
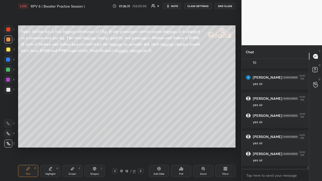
click at [117, 140] on div at bounding box center [115, 171] width 6 height 6
click at [118, 140] on div "11 / 21" at bounding box center [128, 171] width 32 height 6
click at [115, 140] on icon at bounding box center [115, 171] width 4 height 4
click at [142, 140] on icon at bounding box center [141, 171] width 4 height 4
click at [141, 140] on icon at bounding box center [141, 171] width 4 height 4
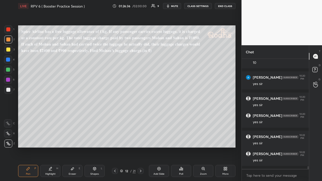
click at [141, 140] on icon at bounding box center [141, 171] width 4 height 4
click at [142, 140] on icon at bounding box center [141, 171] width 4 height 4
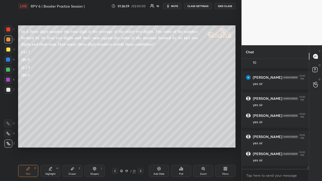
drag, startPoint x: 9, startPoint y: 49, endPoint x: 8, endPoint y: 58, distance: 8.4
click at [9, 49] on div at bounding box center [8, 50] width 4 height 4
click at [8, 51] on div at bounding box center [8, 50] width 4 height 4
drag, startPoint x: 9, startPoint y: 70, endPoint x: 17, endPoint y: 69, distance: 8.6
click at [9, 70] on div at bounding box center [8, 70] width 4 height 4
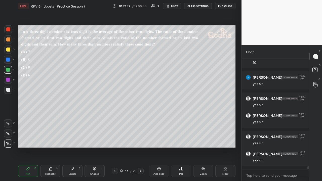
click at [10, 51] on div at bounding box center [8, 50] width 4 height 4
click at [141, 140] on icon at bounding box center [141, 171] width 4 height 4
click at [117, 140] on icon at bounding box center [115, 171] width 4 height 4
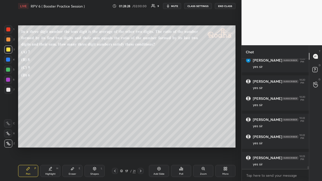
drag, startPoint x: 8, startPoint y: 39, endPoint x: 18, endPoint y: 48, distance: 13.4
click at [8, 40] on div at bounding box center [8, 39] width 4 height 4
click at [10, 50] on div at bounding box center [8, 50] width 4 height 4
click at [10, 41] on div at bounding box center [8, 39] width 4 height 4
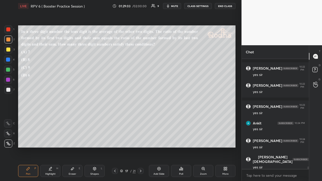
scroll to position [4551, 0]
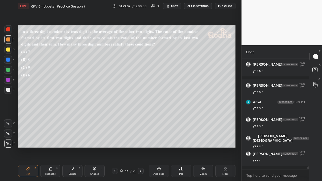
click at [141, 140] on icon at bounding box center [141, 171] width 2 height 3
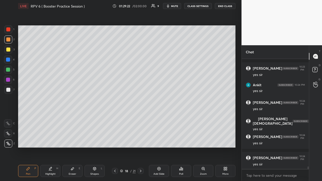
click at [116, 140] on icon at bounding box center [115, 171] width 4 height 4
click at [115, 140] on icon at bounding box center [115, 171] width 4 height 4
click at [116, 140] on icon at bounding box center [115, 171] width 4 height 4
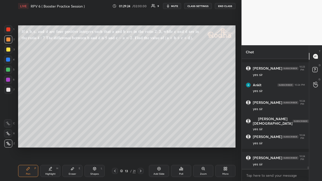
click at [116, 140] on icon at bounding box center [115, 171] width 4 height 4
click at [115, 140] on icon at bounding box center [115, 171] width 4 height 4
click at [116, 140] on icon at bounding box center [115, 171] width 4 height 4
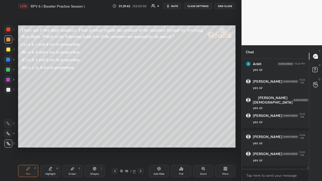
scroll to position [4606, 0]
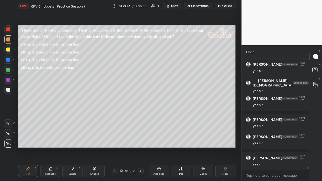
drag, startPoint x: 9, startPoint y: 70, endPoint x: 15, endPoint y: 78, distance: 10.8
click at [8, 70] on div at bounding box center [8, 70] width 4 height 4
click at [116, 140] on icon at bounding box center [115, 171] width 4 height 4
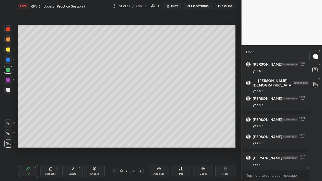
click at [116, 140] on icon at bounding box center [115, 171] width 4 height 4
click at [141, 140] on icon at bounding box center [141, 171] width 4 height 4
click at [118, 140] on div "Pen P Highlight H Eraser E Shapes L 6 / 21 Add Slide Poll Zoom More" at bounding box center [126, 171] width 217 height 20
click at [114, 140] on icon at bounding box center [115, 171] width 2 height 3
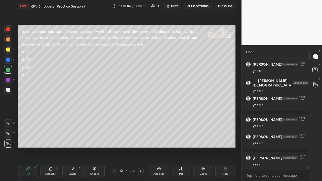
click at [115, 140] on icon at bounding box center [115, 171] width 4 height 4
click at [139, 140] on icon at bounding box center [141, 171] width 4 height 4
click at [140, 140] on icon at bounding box center [141, 171] width 4 height 4
click at [141, 140] on icon at bounding box center [141, 171] width 4 height 4
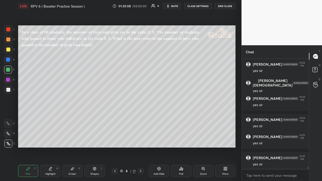
click at [140, 140] on icon at bounding box center [141, 171] width 4 height 4
click at [141, 140] on icon at bounding box center [141, 171] width 4 height 4
click at [141, 140] on div at bounding box center [141, 171] width 6 height 6
click at [141, 140] on icon at bounding box center [141, 171] width 4 height 4
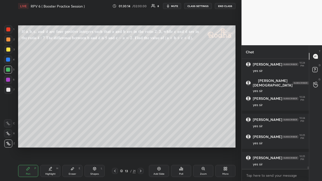
click at [142, 140] on icon at bounding box center [141, 171] width 4 height 4
click at [141, 140] on icon at bounding box center [141, 171] width 4 height 4
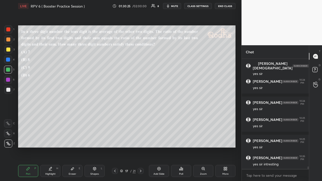
click at [160, 140] on icon at bounding box center [158, 168] width 3 height 3
drag, startPoint x: 8, startPoint y: 29, endPoint x: 18, endPoint y: 30, distance: 9.6
click at [9, 30] on div at bounding box center [8, 29] width 4 height 4
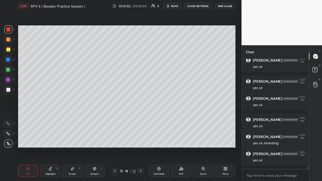
click at [9, 40] on div at bounding box center [8, 39] width 4 height 4
drag, startPoint x: 9, startPoint y: 51, endPoint x: 14, endPoint y: 51, distance: 4.8
click at [10, 51] on div at bounding box center [8, 50] width 4 height 4
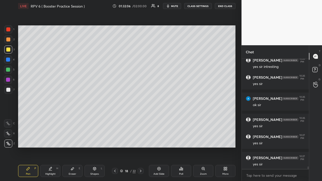
scroll to position [4738, 0]
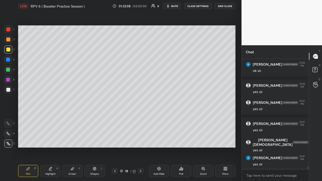
click at [9, 30] on div at bounding box center [8, 29] width 4 height 4
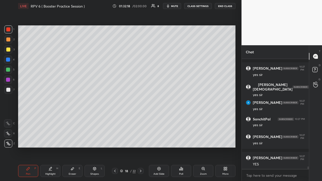
scroll to position [4832, 0]
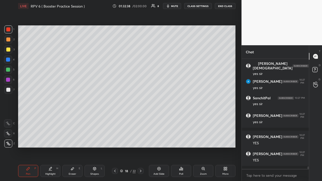
click at [117, 140] on div "Pen P Highlight H Eraser E Shapes L 18 / 22 Add Slide Poll Zoom More" at bounding box center [126, 171] width 217 height 20
click at [115, 140] on icon at bounding box center [115, 171] width 4 height 4
click at [113, 140] on icon at bounding box center [115, 171] width 4 height 4
click at [114, 140] on icon at bounding box center [115, 171] width 4 height 4
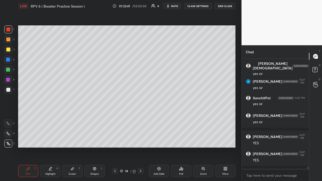
click at [115, 140] on icon at bounding box center [115, 171] width 2 height 3
click at [115, 140] on icon at bounding box center [115, 171] width 4 height 4
click at [115, 140] on icon at bounding box center [115, 171] width 2 height 3
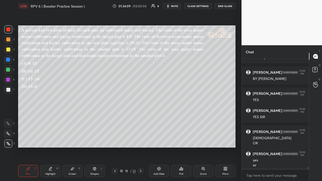
scroll to position [4999, 0]
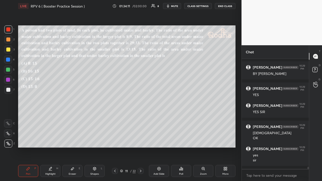
click at [8, 49] on div at bounding box center [8, 50] width 4 height 4
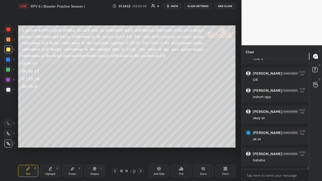
scroll to position [5110, 0]
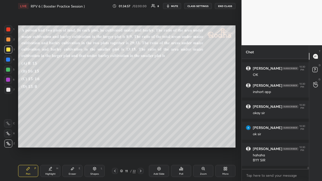
click at [225, 9] on button "END CLASS" at bounding box center [225, 6] width 21 height 6
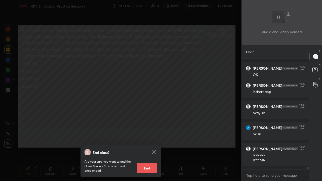
click at [151, 140] on button "End" at bounding box center [147, 168] width 20 height 10
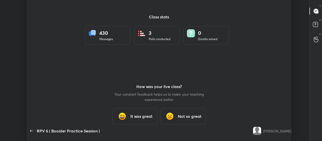
scroll to position [25039, 24829]
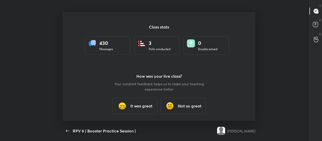
type textarea "x"
